Goal: Information Seeking & Learning: Learn about a topic

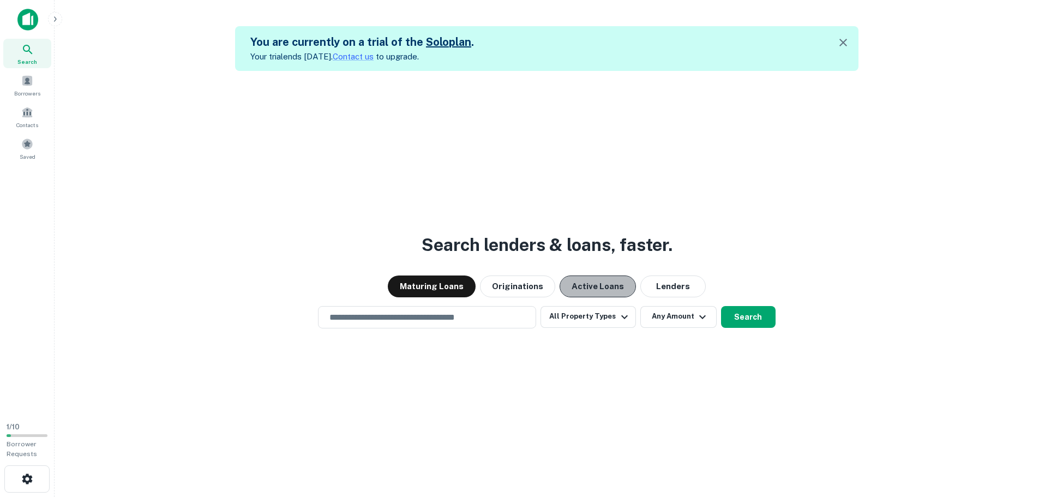
click at [578, 292] on button "Active Loans" at bounding box center [598, 286] width 76 height 22
click at [430, 316] on input "text" at bounding box center [427, 317] width 208 height 13
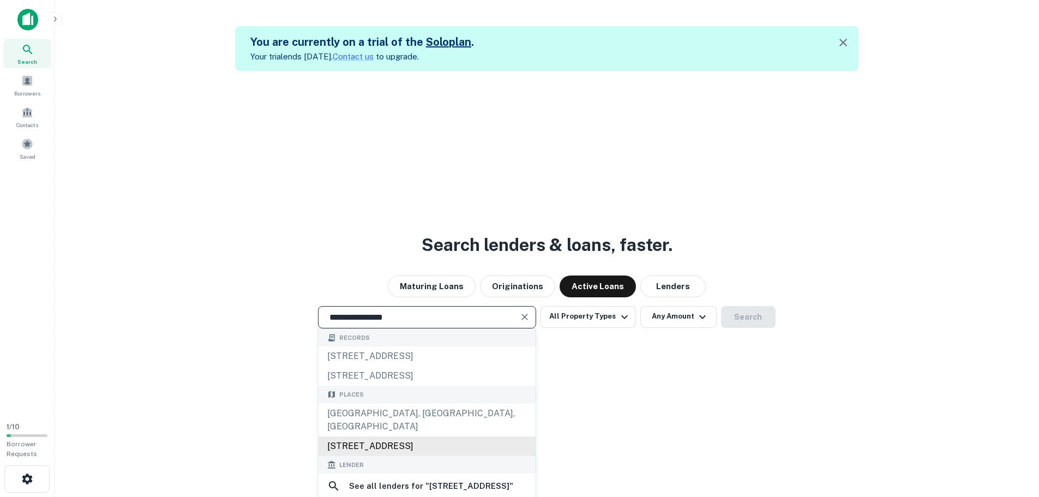
click at [421, 436] on div "810 East Basin Road, New Castle, DE, USA" at bounding box center [427, 446] width 217 height 20
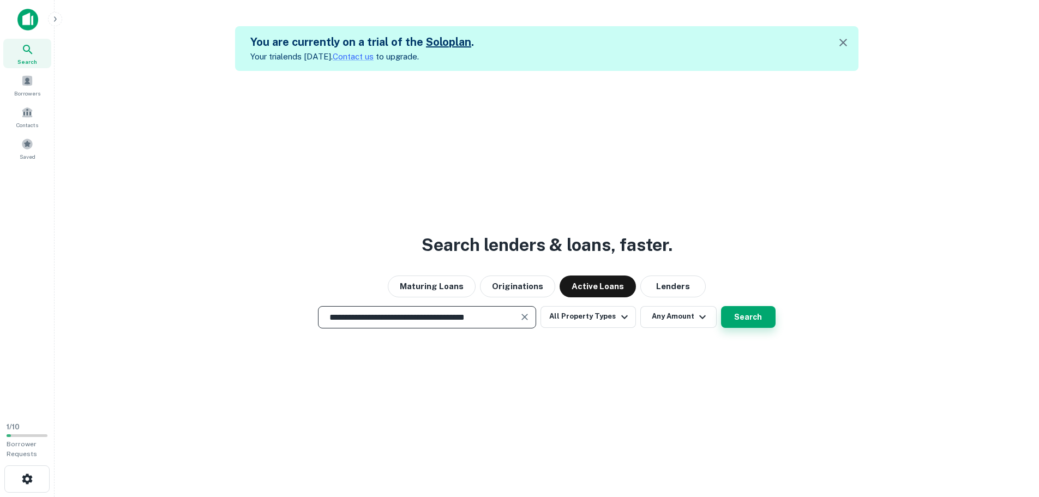
type input "**********"
click at [738, 319] on button "Search" at bounding box center [748, 317] width 55 height 22
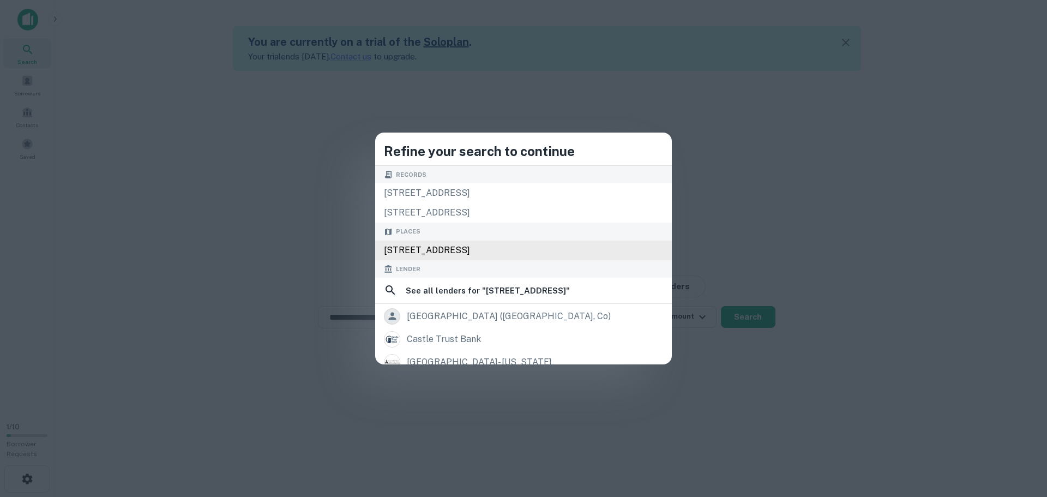
click at [460, 255] on div "810 E Basin Rd, New Castle, DE 19720, USA" at bounding box center [523, 251] width 297 height 20
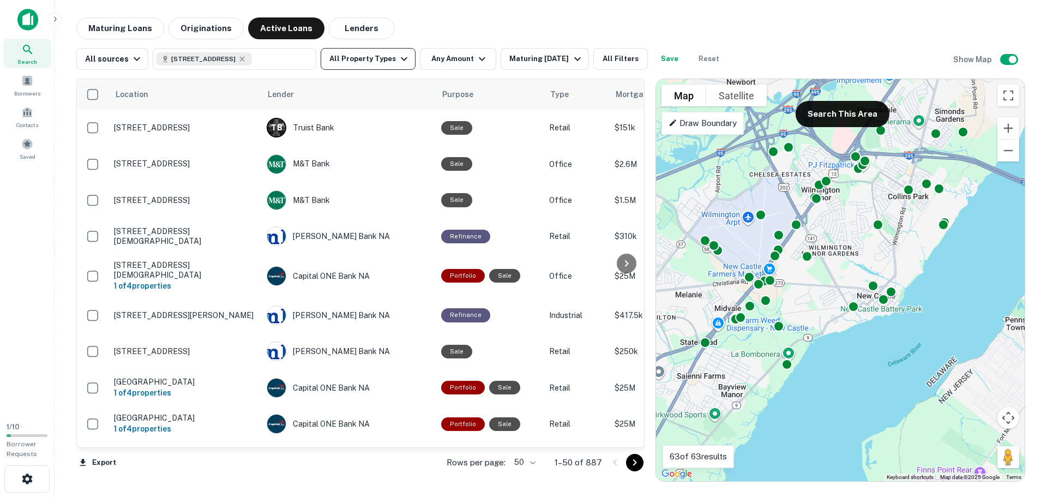
click at [398, 63] on icon "button" at bounding box center [404, 58] width 13 height 13
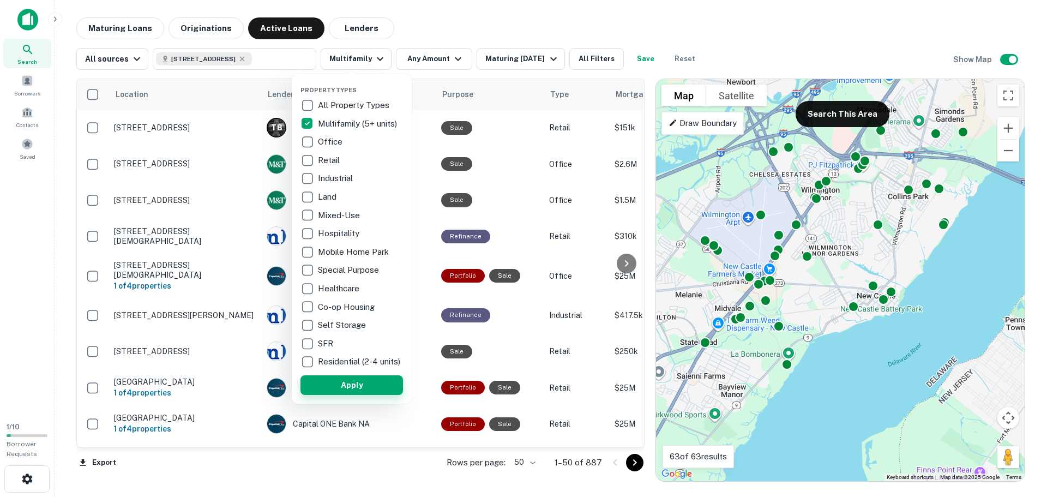
click at [356, 395] on button "Apply" at bounding box center [352, 385] width 103 height 20
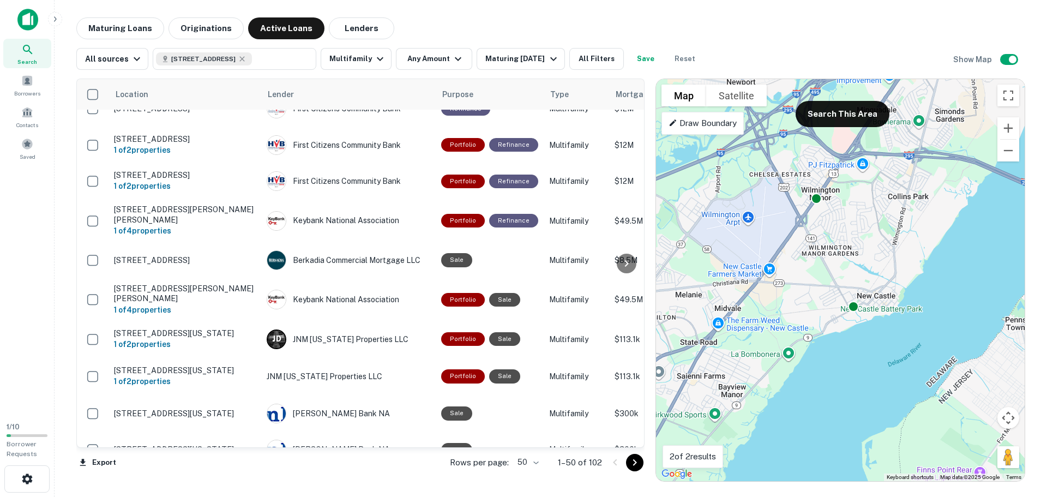
scroll to position [327, 0]
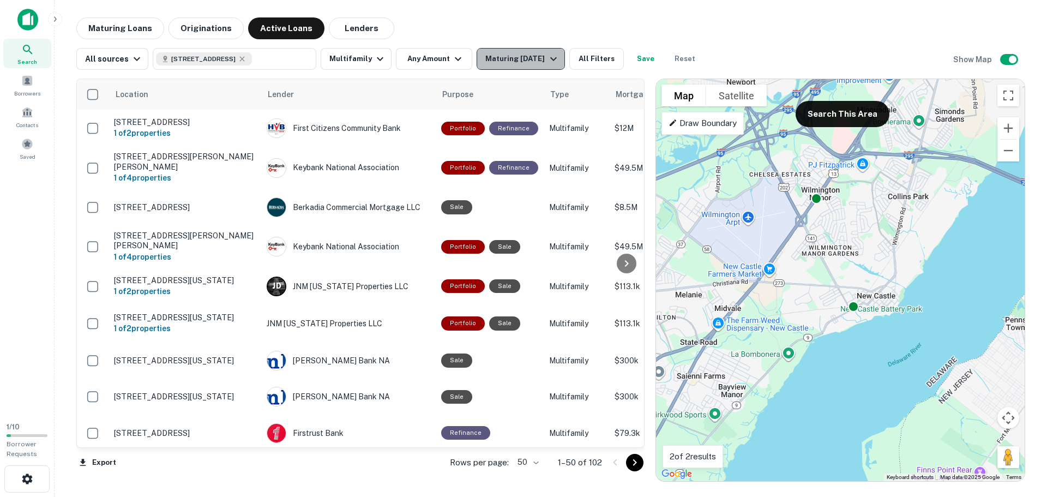
click at [514, 61] on div "Maturing In 1 Year" at bounding box center [522, 58] width 74 height 13
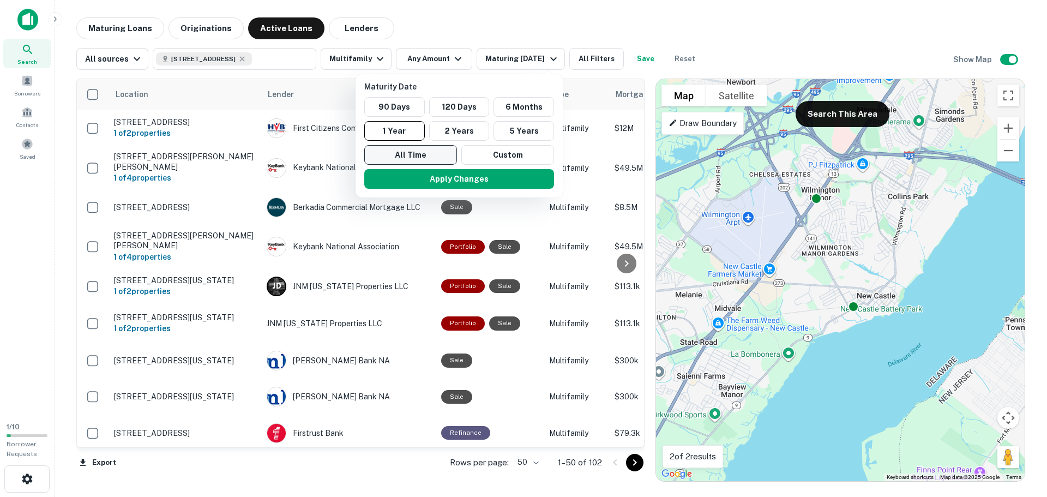
click at [445, 152] on button "All Time" at bounding box center [410, 155] width 93 height 20
click at [472, 181] on button "Apply Changes" at bounding box center [459, 179] width 190 height 20
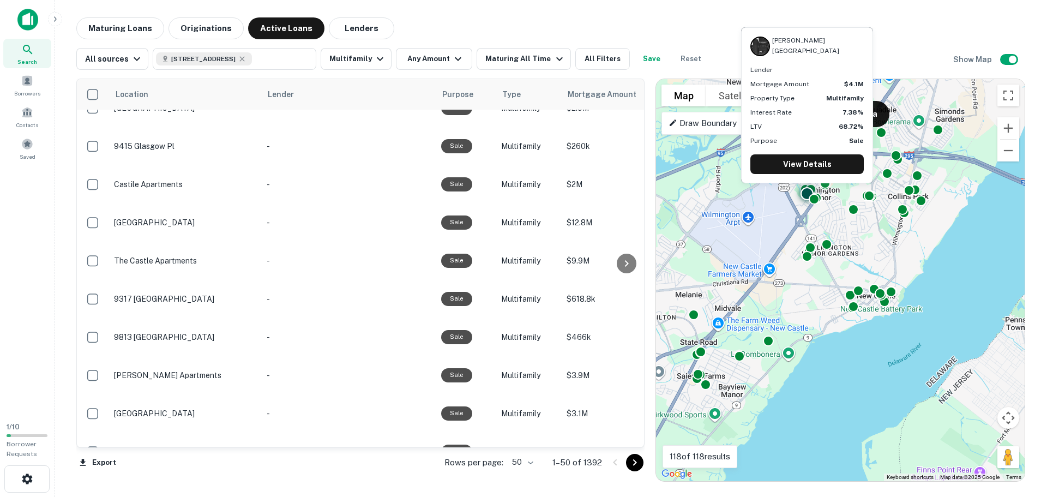
scroll to position [1145, 0]
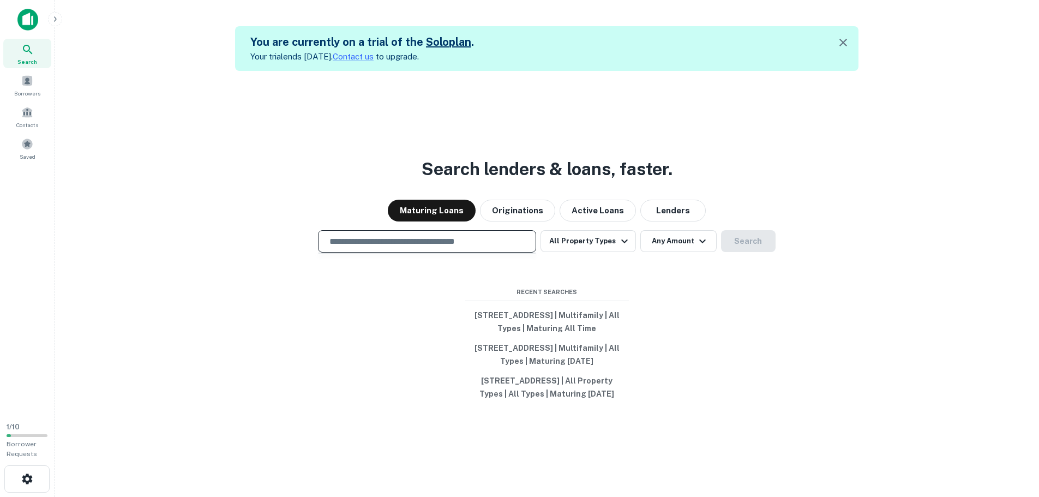
click at [406, 235] on input "text" at bounding box center [427, 241] width 208 height 13
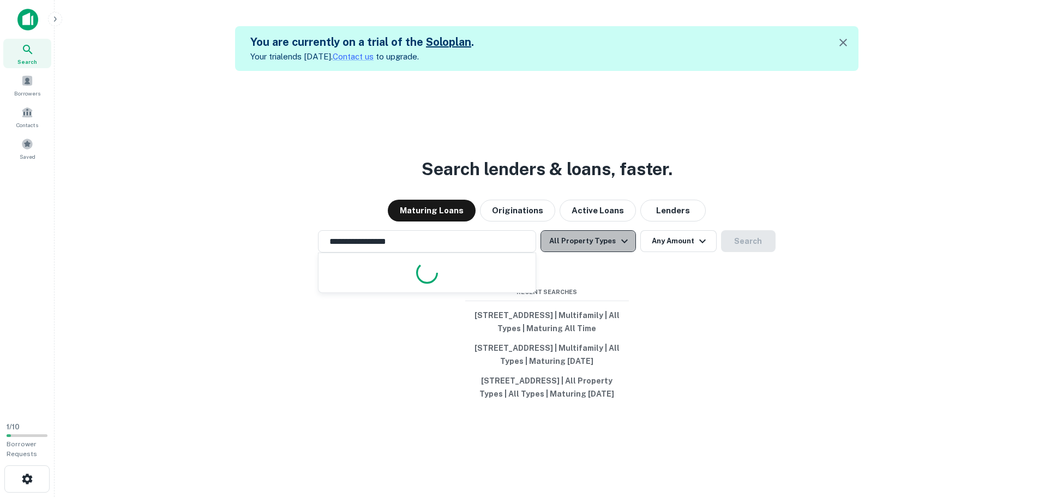
click at [595, 230] on button "All Property Types" at bounding box center [588, 241] width 95 height 22
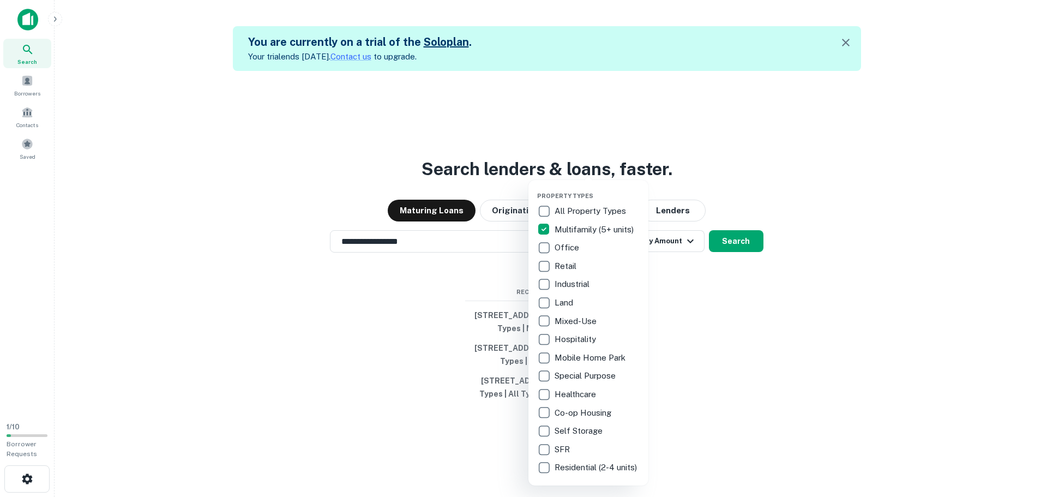
click at [729, 315] on div at bounding box center [523, 248] width 1047 height 497
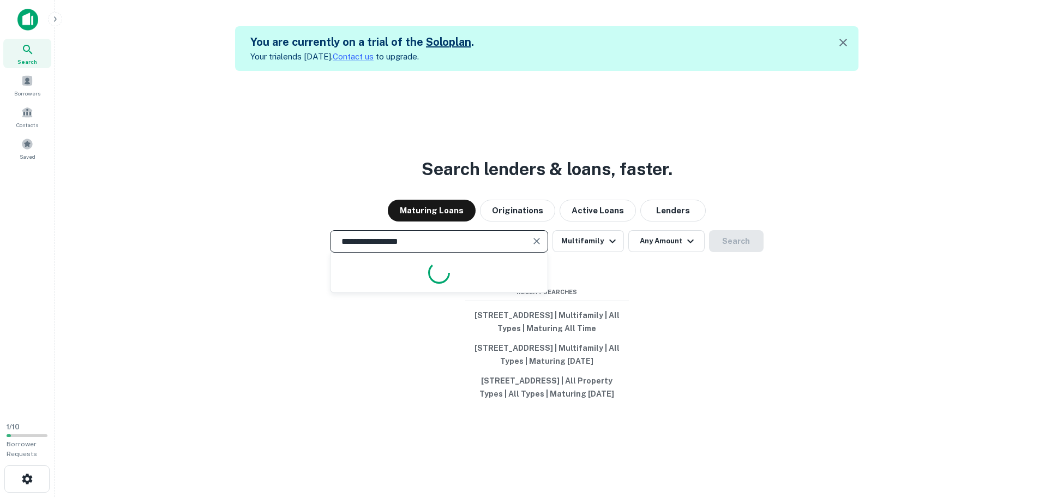
click at [489, 235] on input "**********" at bounding box center [431, 241] width 192 height 13
type input "**********"
click at [615, 200] on button "Active Loans" at bounding box center [598, 211] width 76 height 22
click at [485, 235] on input "**********" at bounding box center [431, 241] width 192 height 13
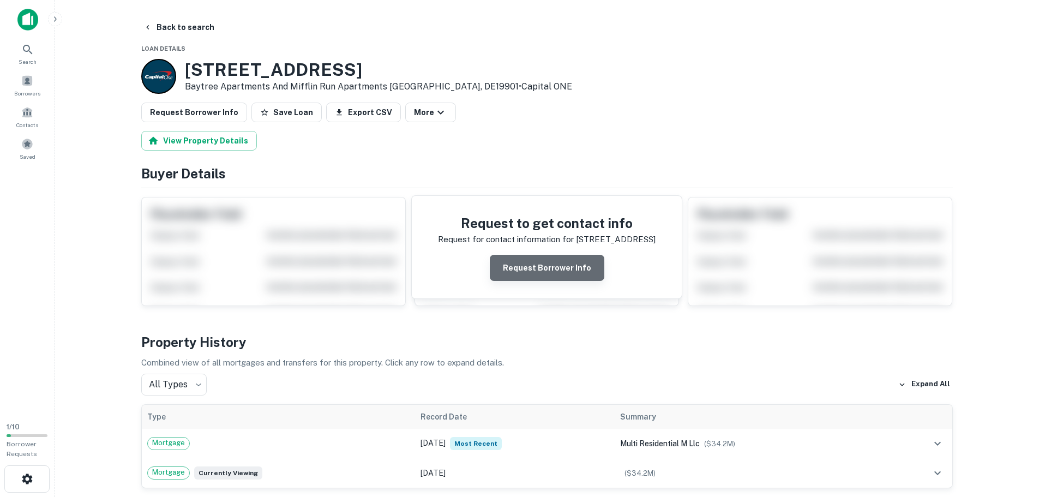
click at [563, 269] on button "Request Borrower Info" at bounding box center [547, 268] width 115 height 26
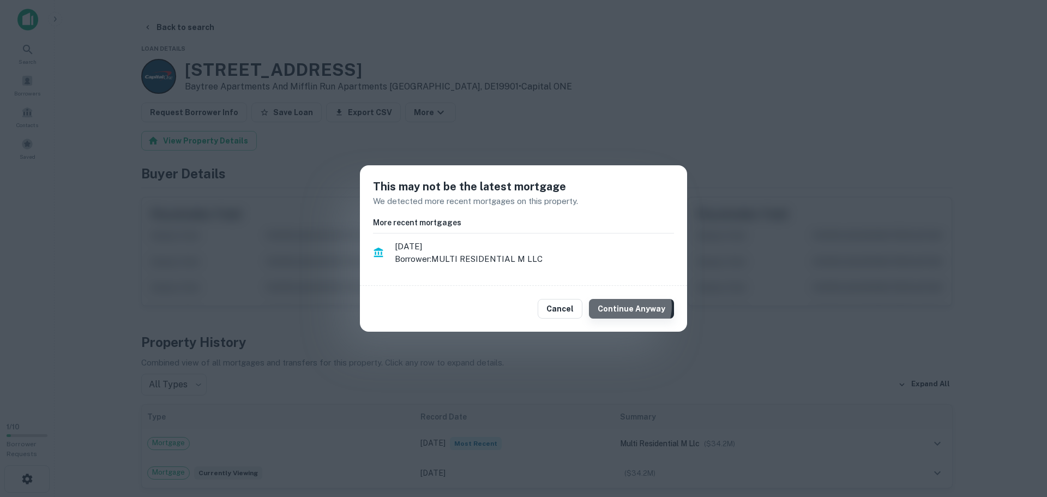
click at [629, 307] on button "Continue Anyway" at bounding box center [631, 309] width 85 height 20
